Goal: Transaction & Acquisition: Purchase product/service

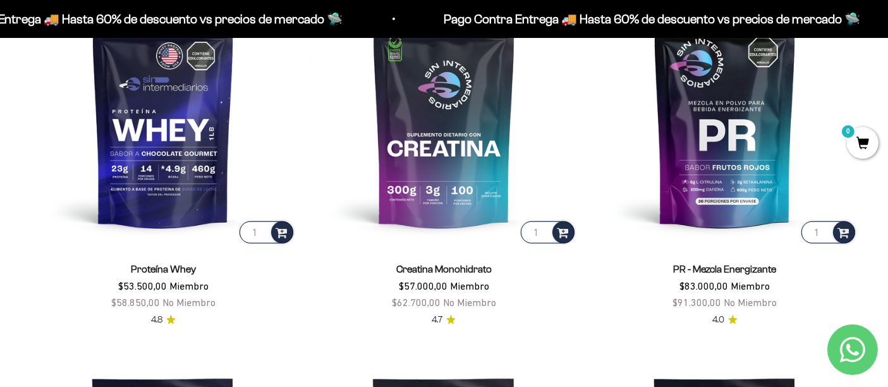
scroll to position [521, 0]
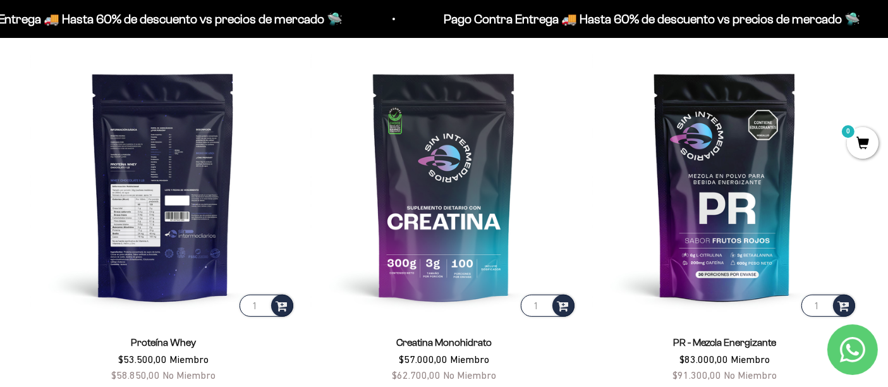
click at [125, 147] on img at bounding box center [162, 185] width 265 height 265
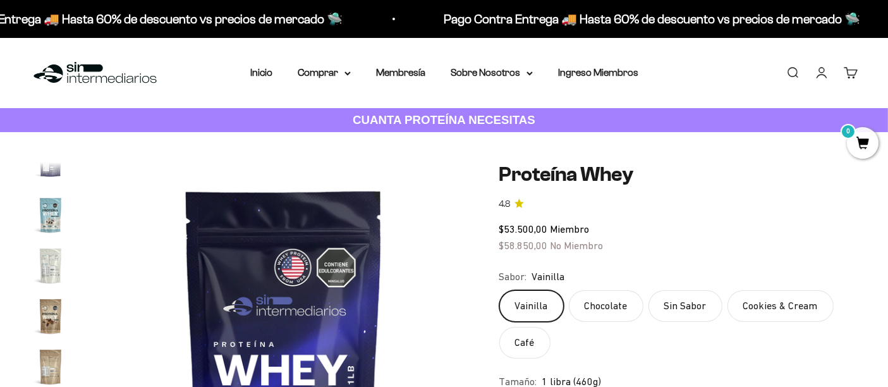
click at [767, 298] on label "Cookies & Cream" at bounding box center [781, 306] width 106 height 32
click at [499, 290] on input "Cookies & Cream" at bounding box center [499, 290] width 1 height 1
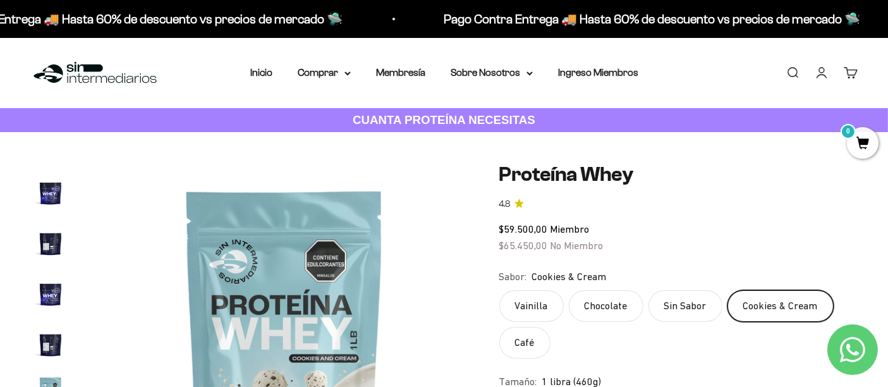
click at [592, 298] on label "Chocolate" at bounding box center [606, 306] width 75 height 32
click at [499, 290] on input "Chocolate" at bounding box center [499, 290] width 1 height 1
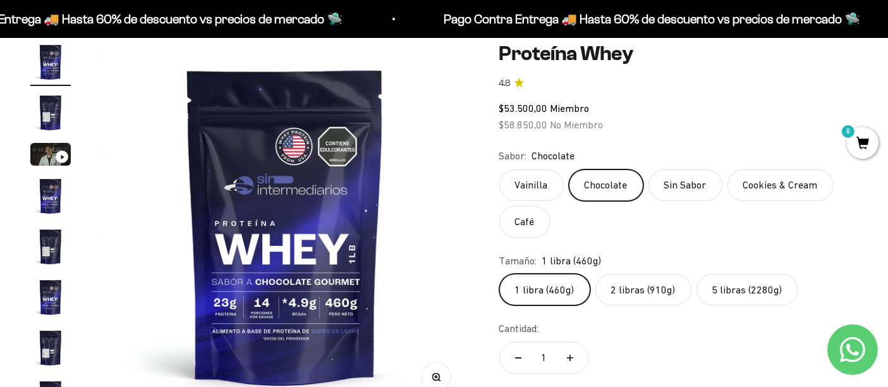
scroll to position [175, 0]
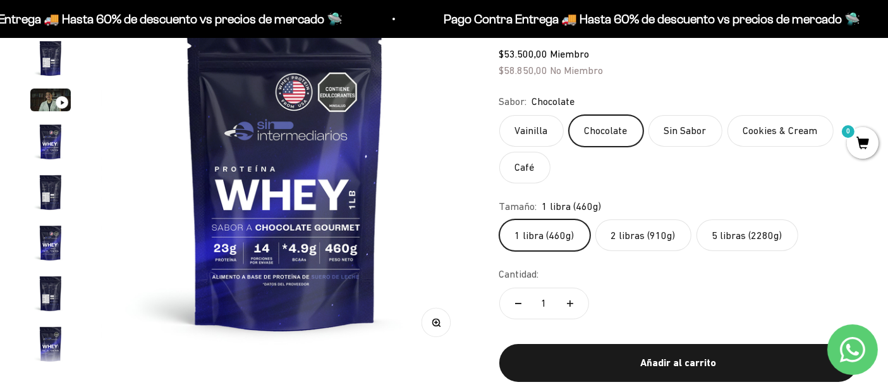
click at [523, 174] on label "Café" at bounding box center [524, 168] width 51 height 32
click at [499, 115] on input "Café" at bounding box center [499, 114] width 1 height 1
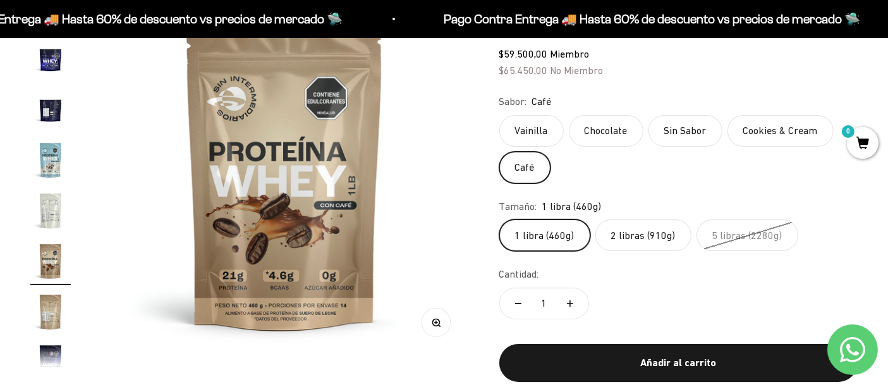
scroll to position [528, 0]
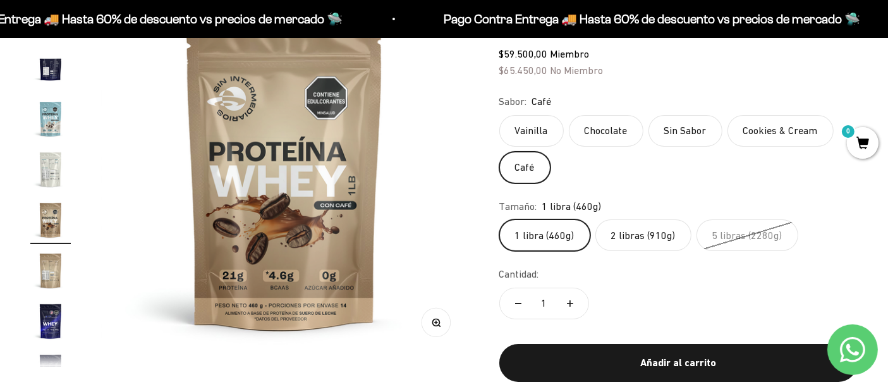
click at [519, 142] on label "Vainilla" at bounding box center [531, 131] width 64 height 32
click at [499, 115] on input "Vainilla" at bounding box center [499, 114] width 1 height 1
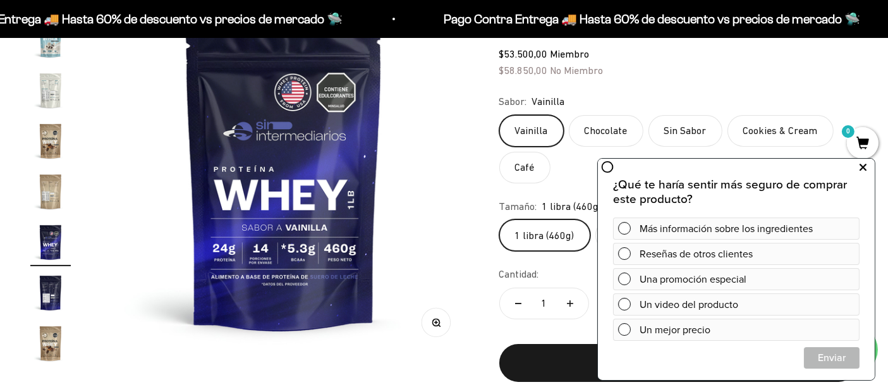
click at [860, 164] on icon at bounding box center [863, 167] width 7 height 16
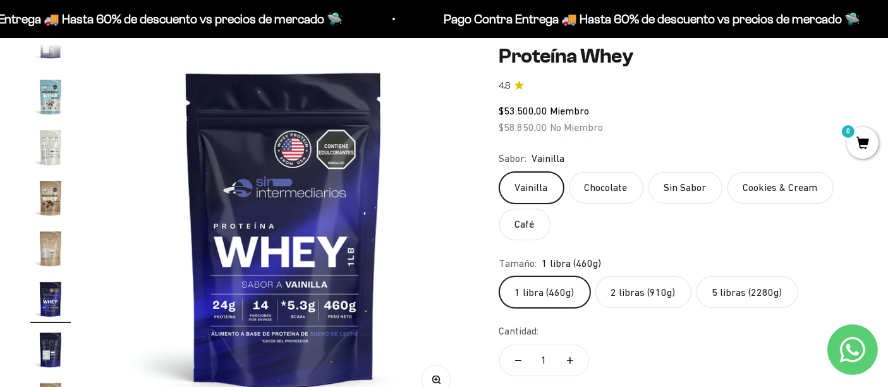
scroll to position [158, 0]
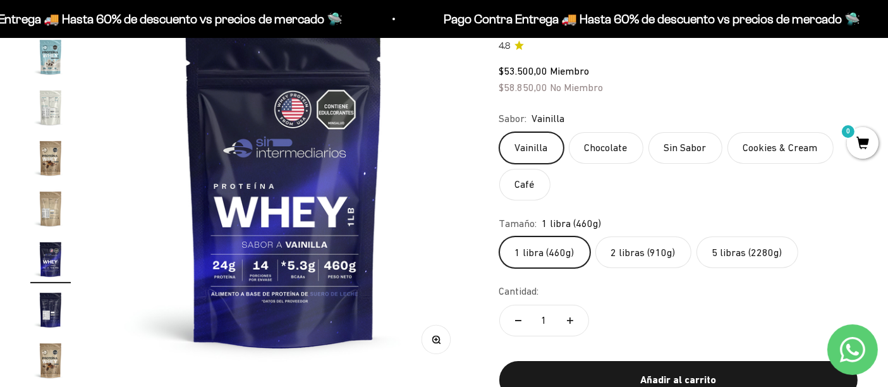
click at [784, 142] on label "Cookies & Cream" at bounding box center [781, 148] width 106 height 32
click at [499, 132] on input "Cookies & Cream" at bounding box center [499, 131] width 1 height 1
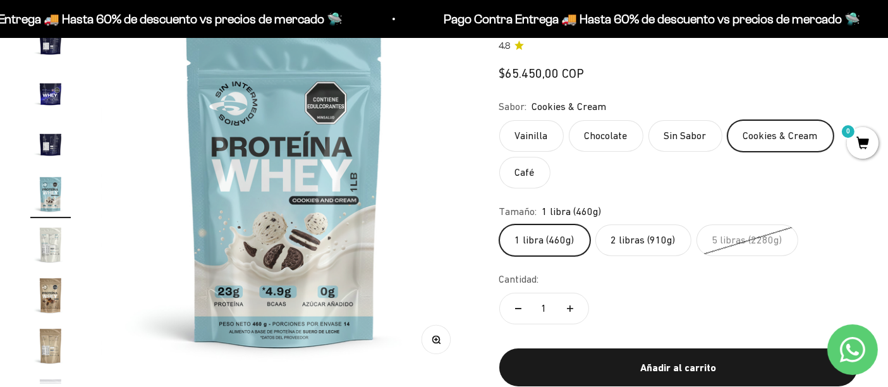
scroll to position [428, 0]
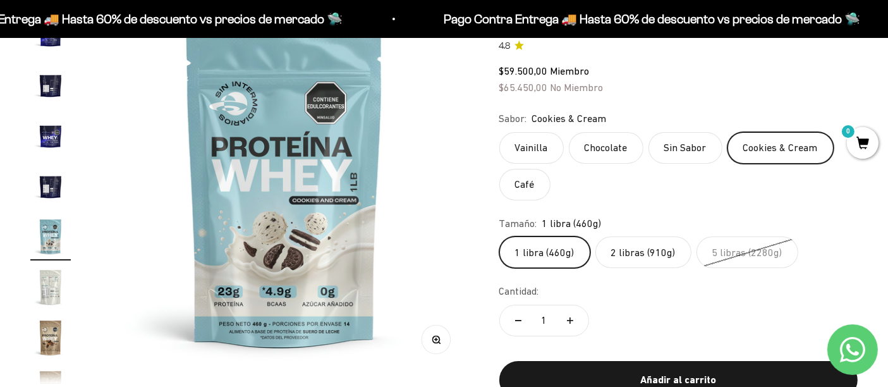
click at [644, 253] on label "2 libras (910g)" at bounding box center [643, 252] width 96 height 32
click at [499, 236] on input "2 libras (910g)" at bounding box center [499, 236] width 1 height 1
